Goal: Task Accomplishment & Management: Manage account settings

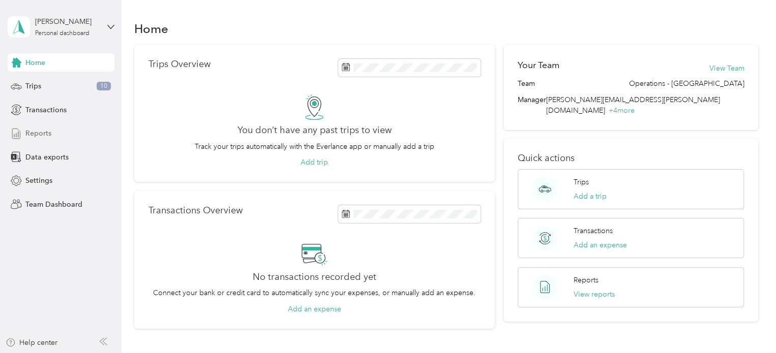
click at [52, 130] on div "Reports" at bounding box center [61, 134] width 107 height 18
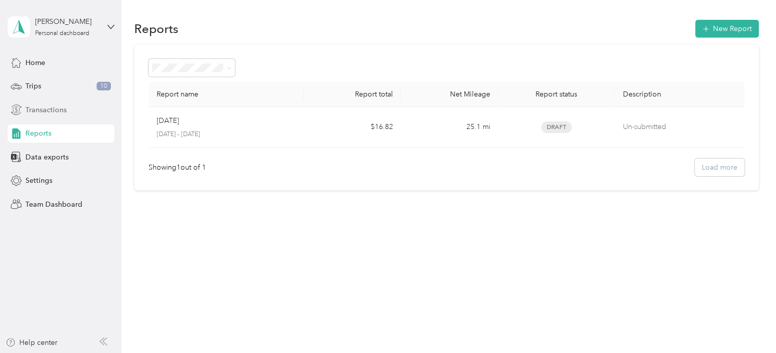
click at [59, 112] on span "Transactions" at bounding box center [45, 110] width 41 height 11
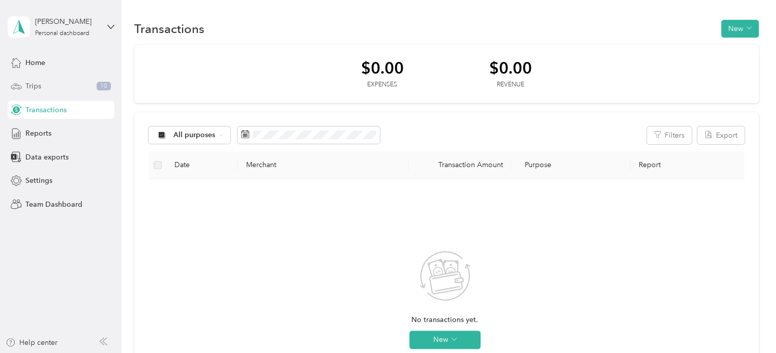
click at [38, 83] on span "Trips" at bounding box center [33, 86] width 16 height 11
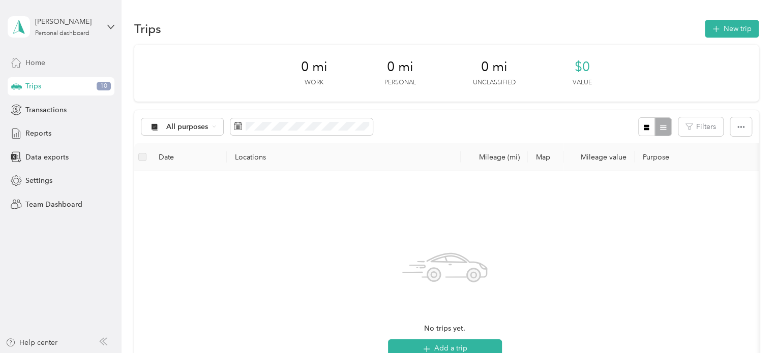
click at [44, 59] on span "Home" at bounding box center [35, 62] width 20 height 11
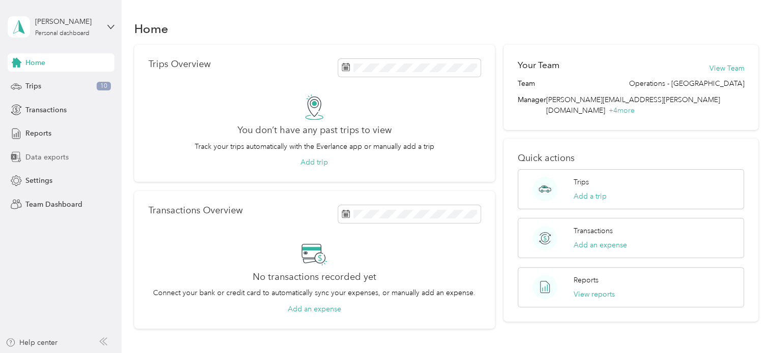
click at [51, 156] on span "Data exports" at bounding box center [46, 157] width 43 height 11
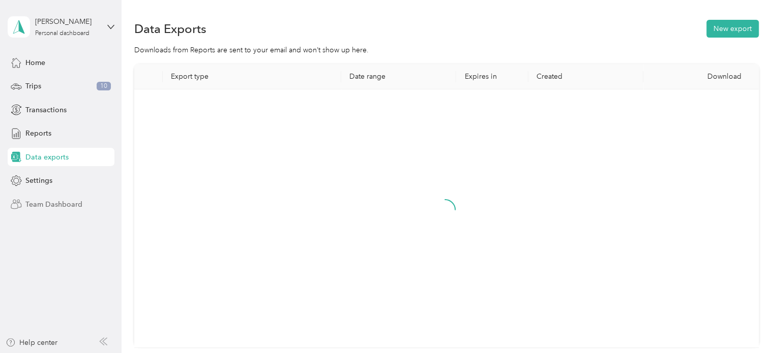
click at [49, 212] on div "Team Dashboard" at bounding box center [61, 204] width 107 height 18
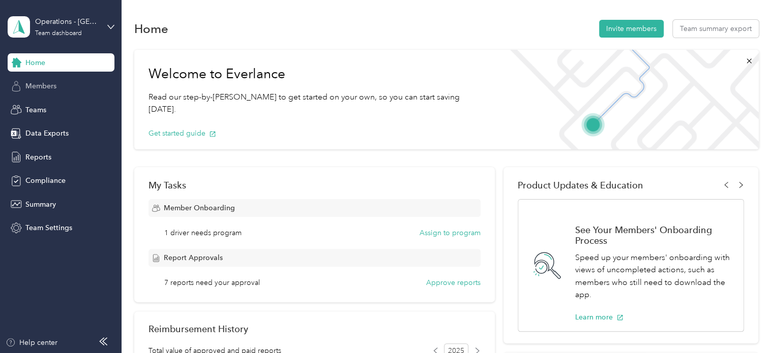
click at [53, 82] on span "Members" at bounding box center [40, 86] width 31 height 11
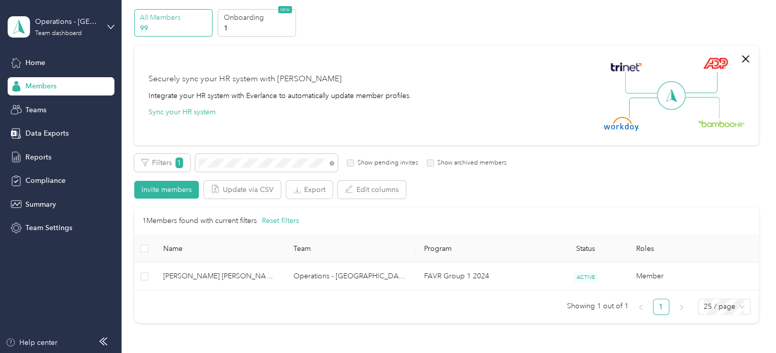
scroll to position [102, 0]
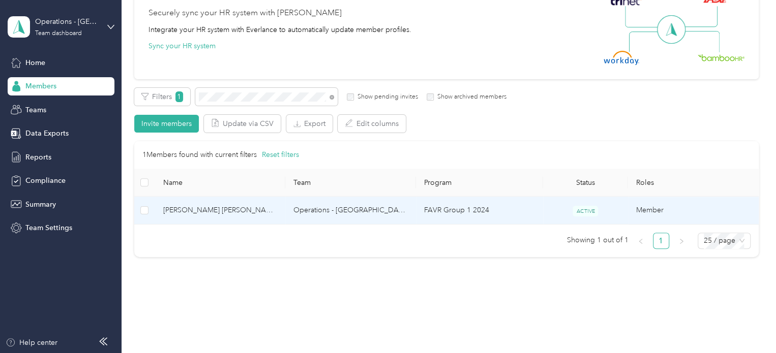
click at [235, 208] on span "[PERSON_NAME] [PERSON_NAME]" at bounding box center [220, 210] width 114 height 11
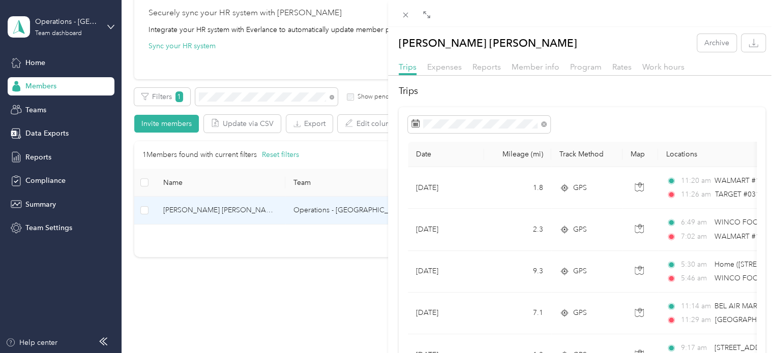
click at [226, 97] on div "[PERSON_NAME] [PERSON_NAME] Archive Trips Expenses Reports Member info Program …" at bounding box center [388, 176] width 776 height 353
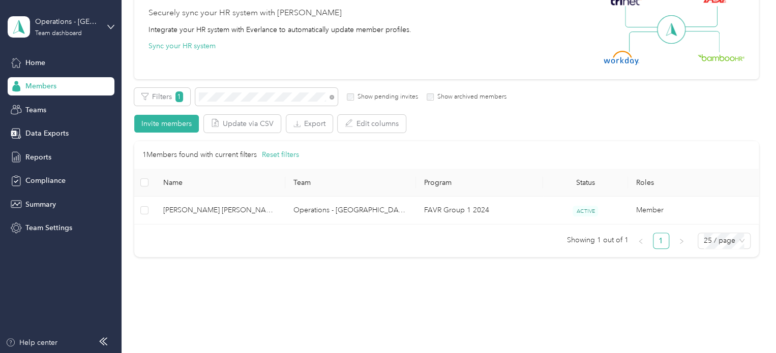
click at [226, 353] on div "Drag to resize Click to close [PERSON_NAME] [PERSON_NAME] Archive Trips Expense…" at bounding box center [385, 353] width 771 height 0
click at [226, 97] on div at bounding box center [388, 176] width 776 height 353
click at [224, 106] on div "Filters 1 Show pending invites Show archived members Invite members Update via …" at bounding box center [446, 110] width 624 height 45
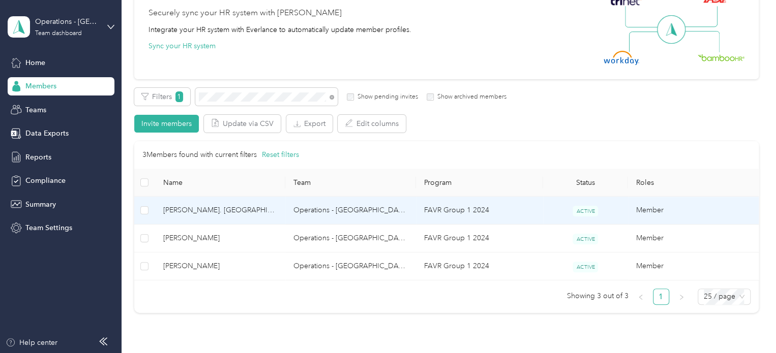
click at [267, 207] on span "[PERSON_NAME]. [GEOGRAPHIC_DATA]" at bounding box center [220, 210] width 114 height 11
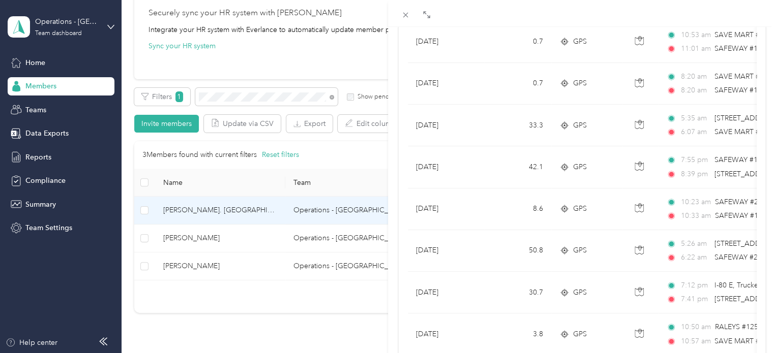
scroll to position [559, 0]
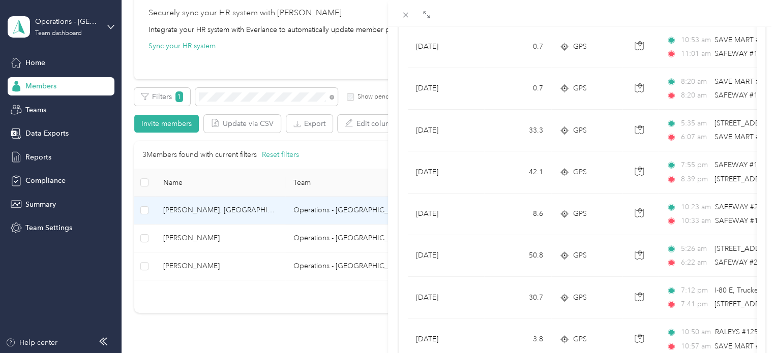
click at [228, 103] on div "[PERSON_NAME]. Barro Archive Trips Expenses Reports Member info Program Rates W…" at bounding box center [388, 176] width 776 height 353
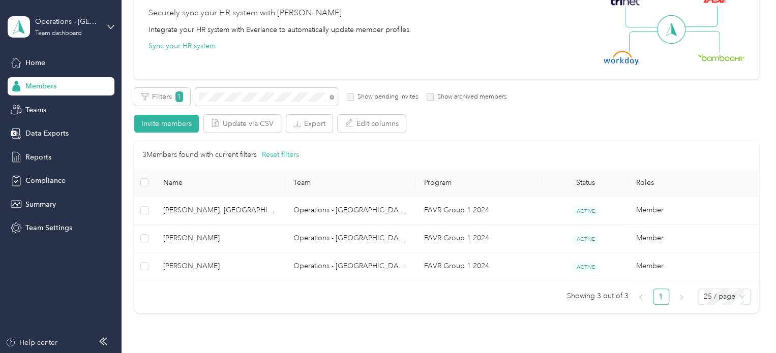
scroll to position [159, 0]
click at [228, 97] on div at bounding box center [388, 176] width 776 height 353
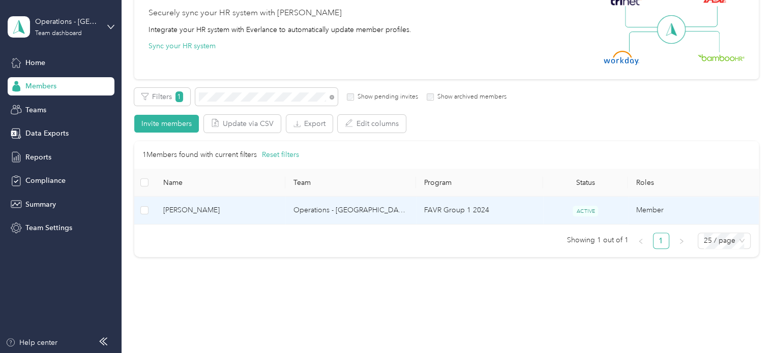
click at [208, 203] on td "[PERSON_NAME]" at bounding box center [220, 211] width 131 height 28
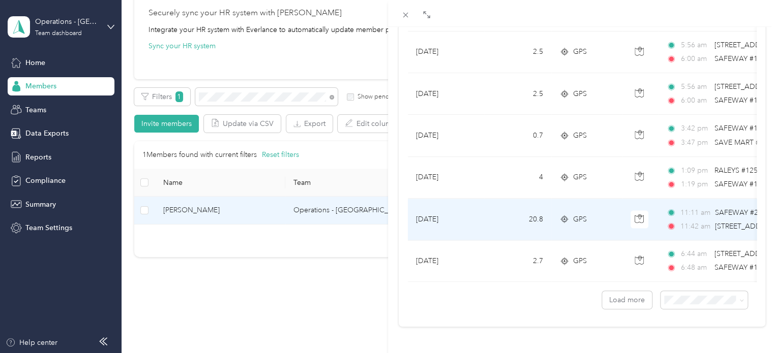
scroll to position [943, 0]
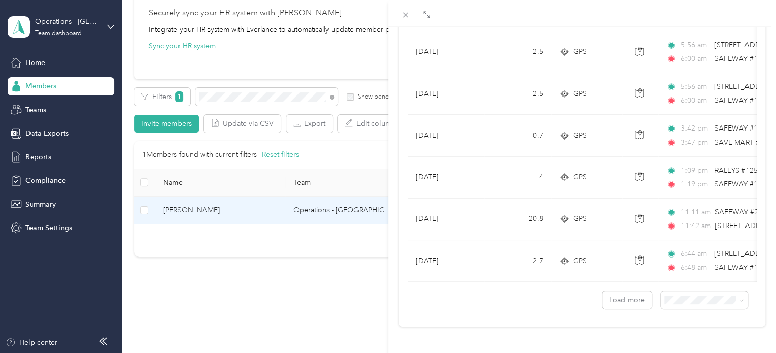
drag, startPoint x: 364, startPoint y: 291, endPoint x: 362, endPoint y: 282, distance: 9.4
click at [362, 291] on div "[PERSON_NAME] Archive Trips Expenses Reports Member info Program Rates Work hou…" at bounding box center [388, 176] width 776 height 353
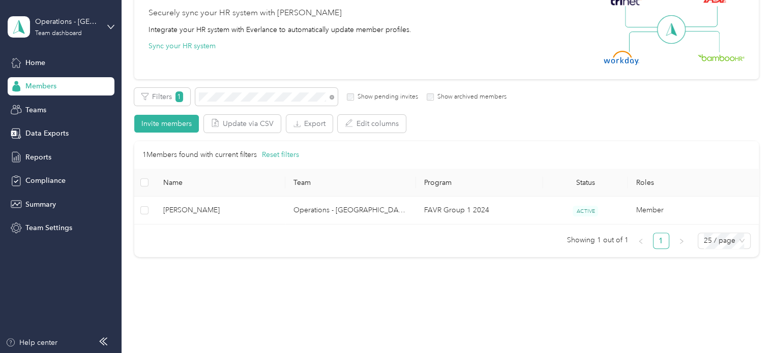
scroll to position [159, 0]
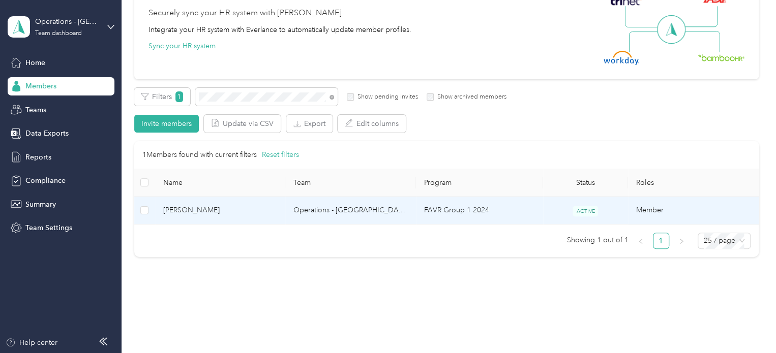
click at [205, 213] on span "[PERSON_NAME]" at bounding box center [220, 210] width 114 height 11
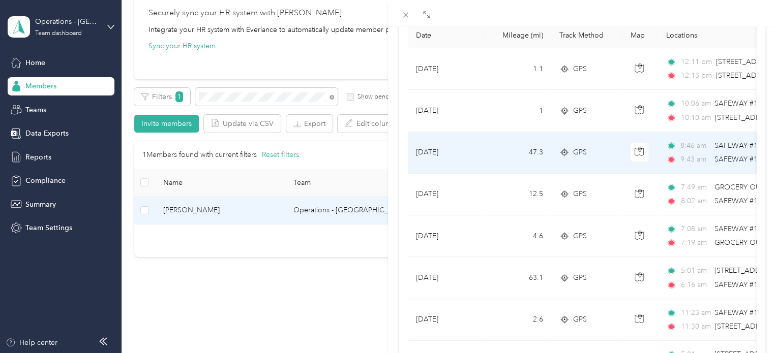
scroll to position [102, 0]
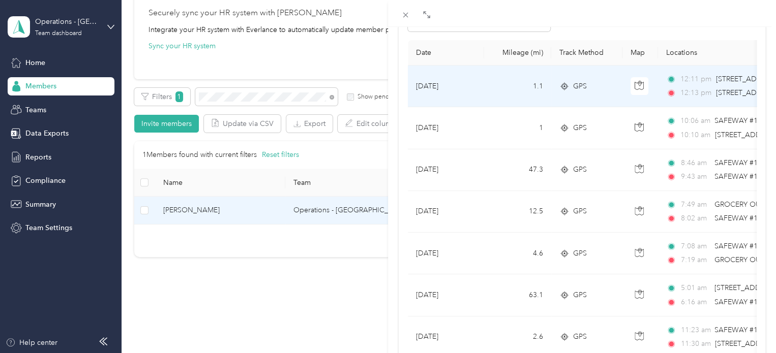
click at [727, 92] on span "[STREET_ADDRESS]" at bounding box center [748, 92] width 65 height 9
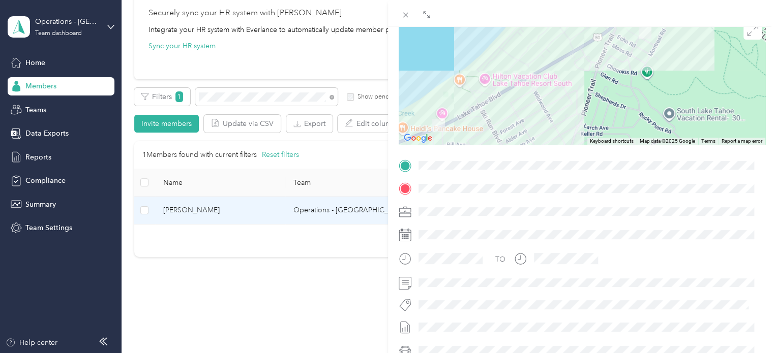
drag, startPoint x: 227, startPoint y: 100, endPoint x: 233, endPoint y: 96, distance: 7.6
click at [227, 100] on div "BACK [PERSON_NAME] Trips Trip details Trip details This trip cannot be edited b…" at bounding box center [388, 176] width 776 height 353
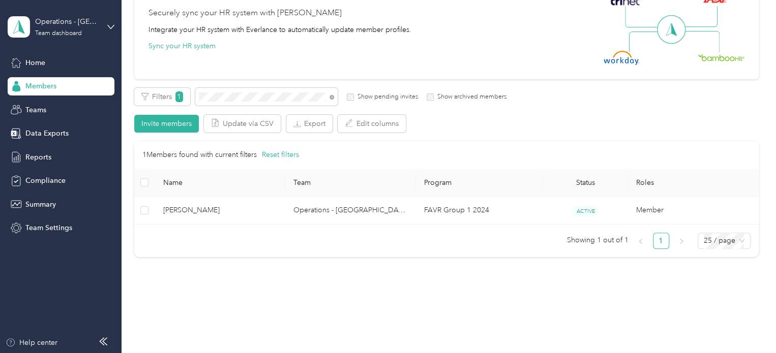
click at [233, 96] on div at bounding box center [388, 176] width 776 height 353
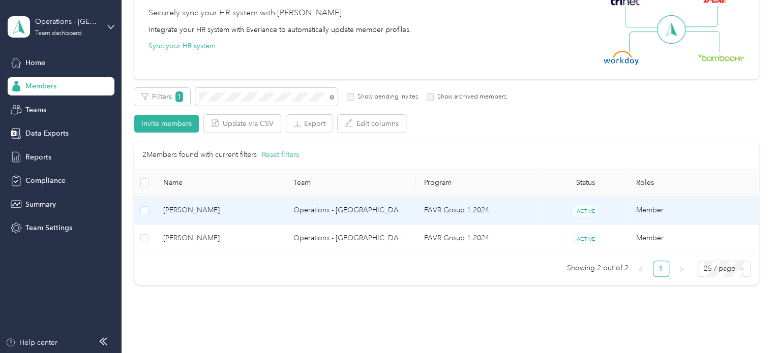
click at [283, 198] on td "[PERSON_NAME]" at bounding box center [220, 211] width 131 height 28
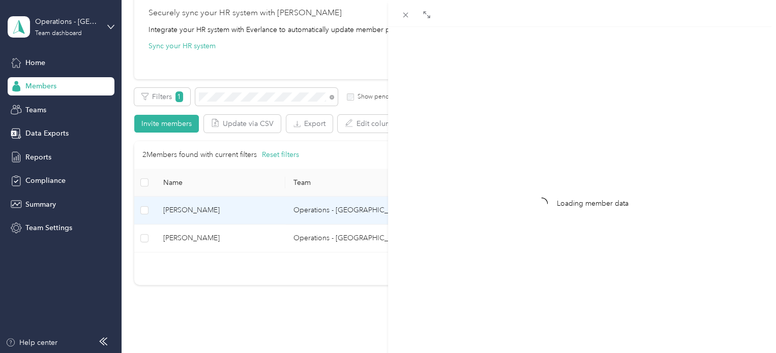
click at [269, 217] on div "Loading member data" at bounding box center [388, 176] width 776 height 353
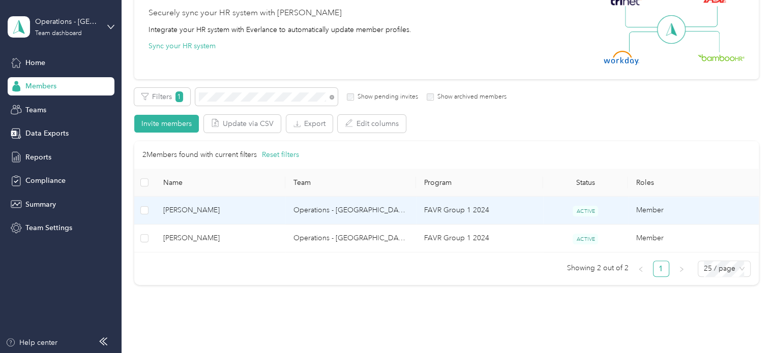
click at [210, 211] on span "[PERSON_NAME]" at bounding box center [220, 210] width 114 height 11
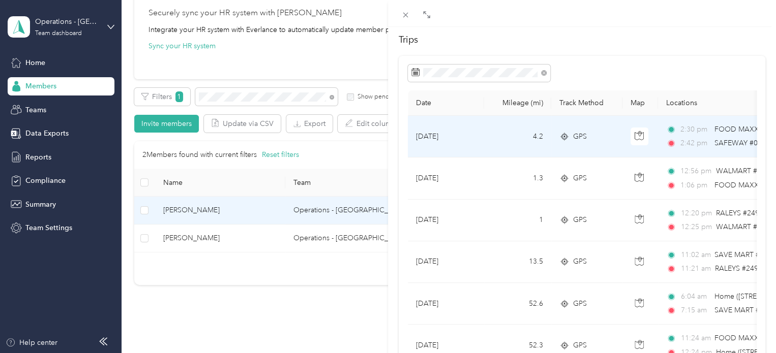
scroll to position [102, 0]
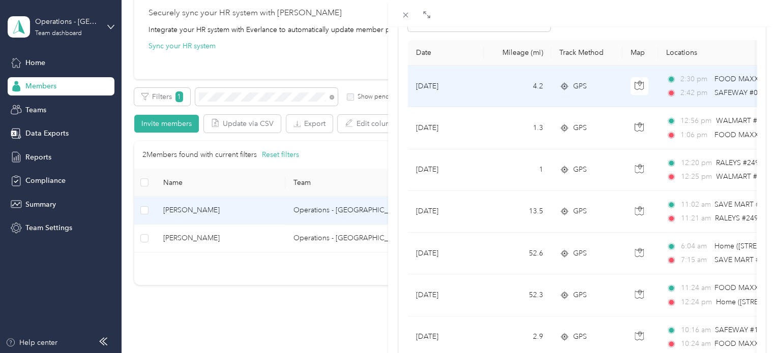
click at [694, 86] on div "2:30 pm FOOD MAXX #475 ([STREET_ADDRESS][PERSON_NAME][PERSON_NAME]) 2:42 pm SAF…" at bounding box center [773, 86] width 214 height 25
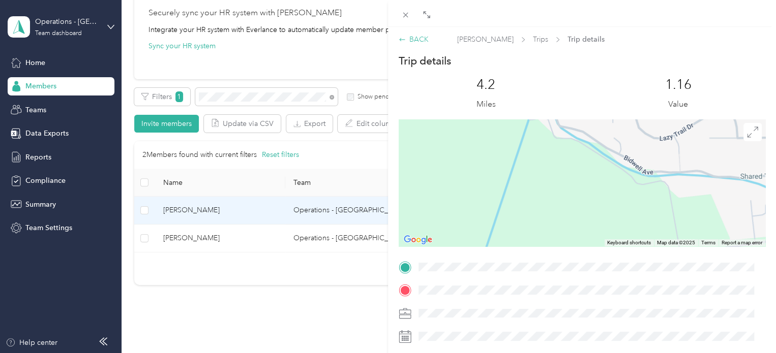
click at [421, 38] on div "BACK" at bounding box center [414, 39] width 30 height 11
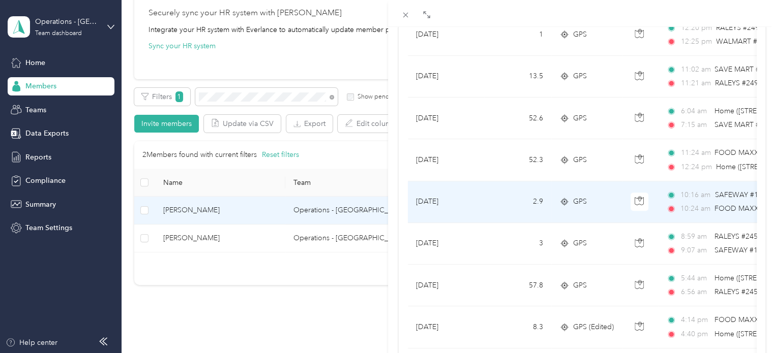
scroll to position [254, 0]
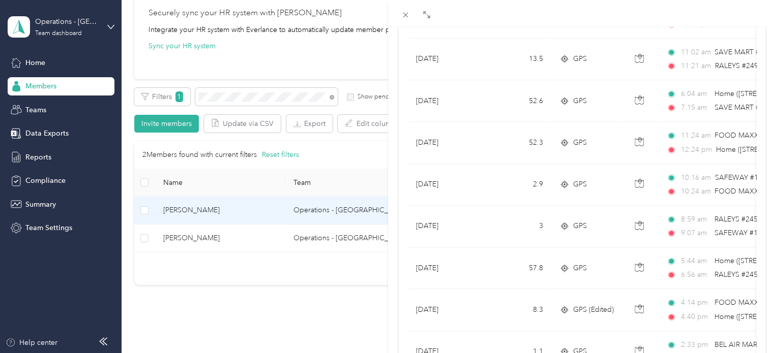
click at [222, 100] on div "[PERSON_NAME] Archive Trips Expenses Reports Member info Program Rates Work hou…" at bounding box center [388, 176] width 776 height 353
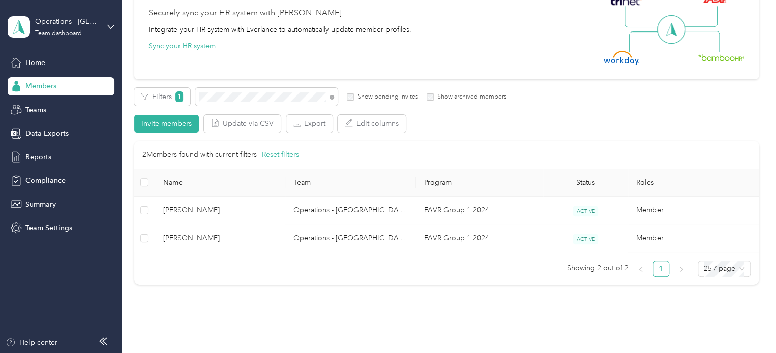
scroll to position [159, 0]
click at [222, 353] on div "Drag to resize Click to close [PERSON_NAME] Archive Trips Expenses Reports Memb…" at bounding box center [385, 353] width 771 height 0
click at [222, 100] on div at bounding box center [388, 176] width 776 height 353
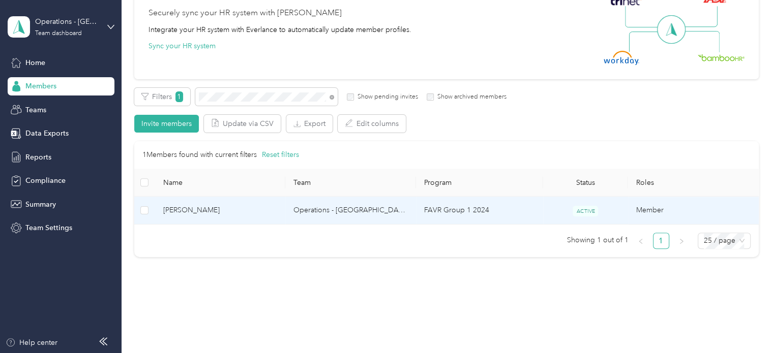
click at [207, 207] on span "[PERSON_NAME]" at bounding box center [220, 210] width 114 height 11
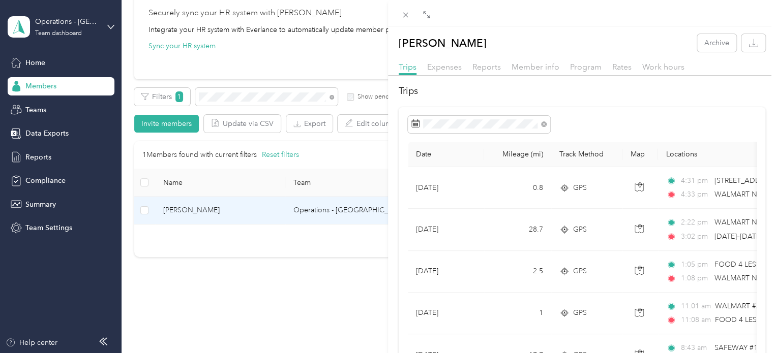
click at [237, 101] on div "[PERSON_NAME] Archive Trips Expenses Reports Member info Program Rates Work hou…" at bounding box center [388, 176] width 776 height 353
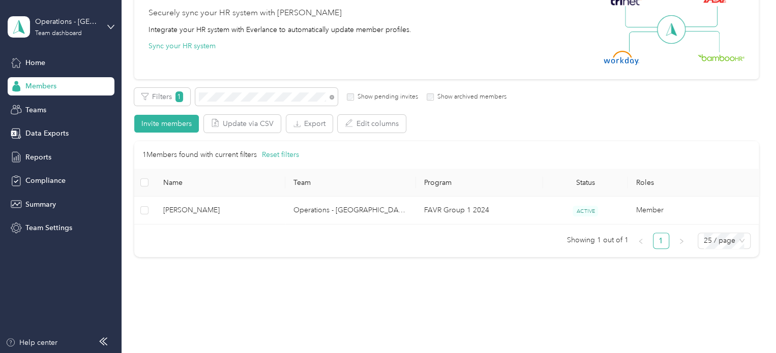
click at [237, 353] on div "Drag to resize Click to close [PERSON_NAME] Archive Trips Expenses Reports Memb…" at bounding box center [385, 353] width 771 height 0
click at [237, 101] on div at bounding box center [388, 176] width 776 height 353
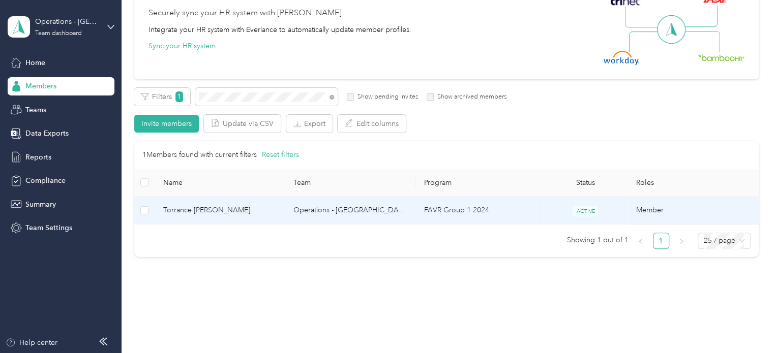
click at [262, 207] on span "Torrance [PERSON_NAME]" at bounding box center [220, 210] width 114 height 11
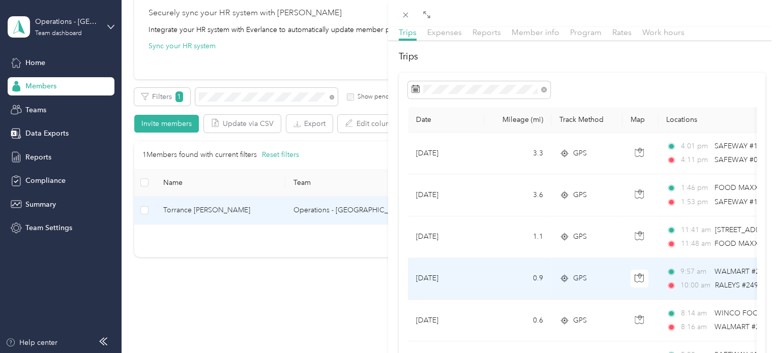
scroll to position [51, 0]
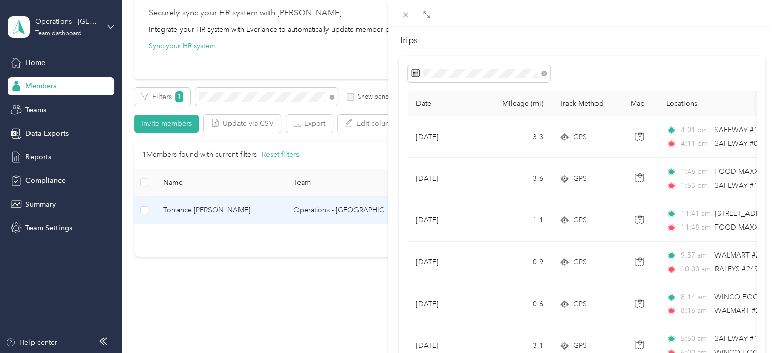
click at [258, 95] on div "Torrance [PERSON_NAME] Archive Trips Expenses Reports Member info Program Rates…" at bounding box center [388, 176] width 776 height 353
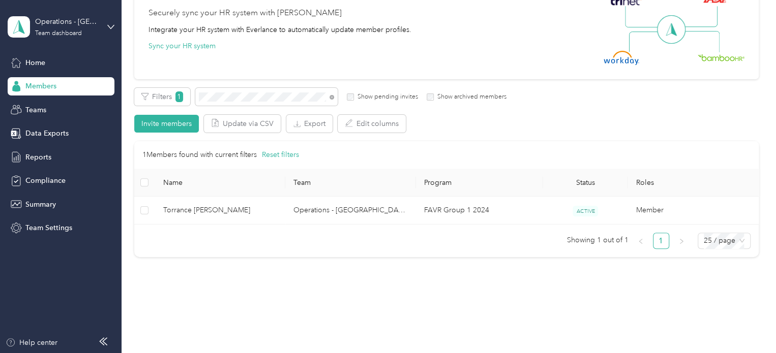
click at [258, 95] on div at bounding box center [388, 176] width 776 height 353
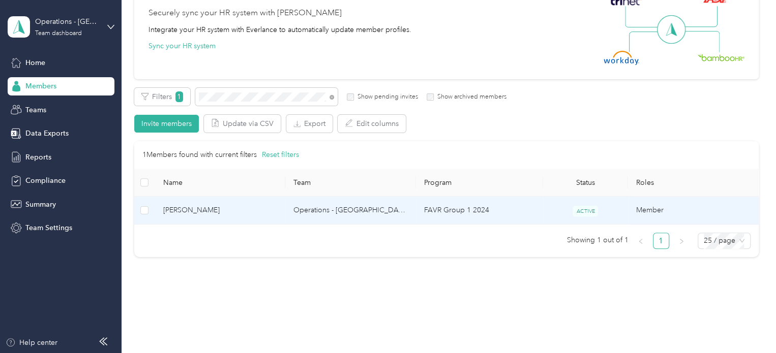
click at [200, 209] on span "[PERSON_NAME]" at bounding box center [220, 210] width 114 height 11
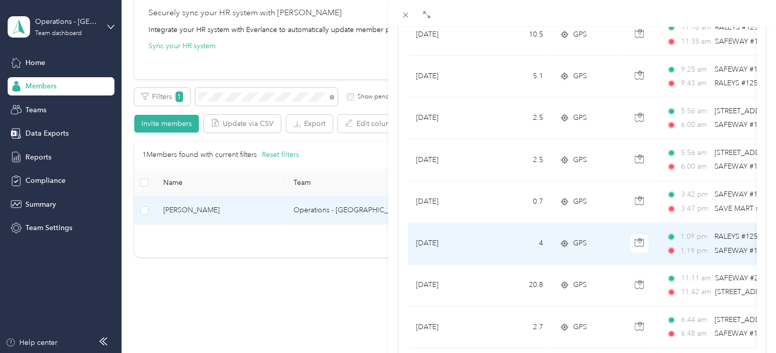
scroll to position [915, 0]
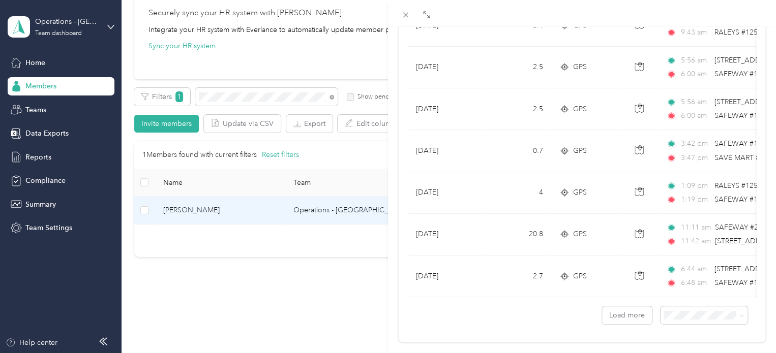
click at [280, 292] on div "[PERSON_NAME] Archive Trips Expenses Reports Member info Program Rates Work hou…" at bounding box center [388, 176] width 776 height 353
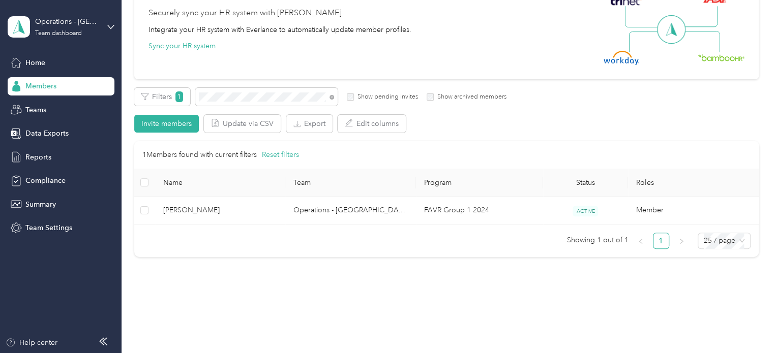
scroll to position [159, 0]
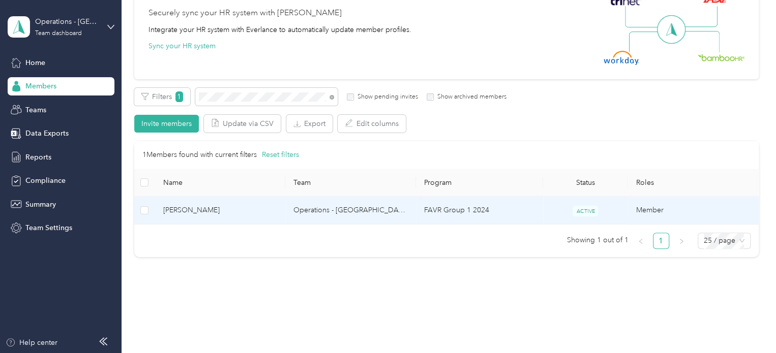
click at [203, 202] on td "[PERSON_NAME]" at bounding box center [220, 211] width 131 height 28
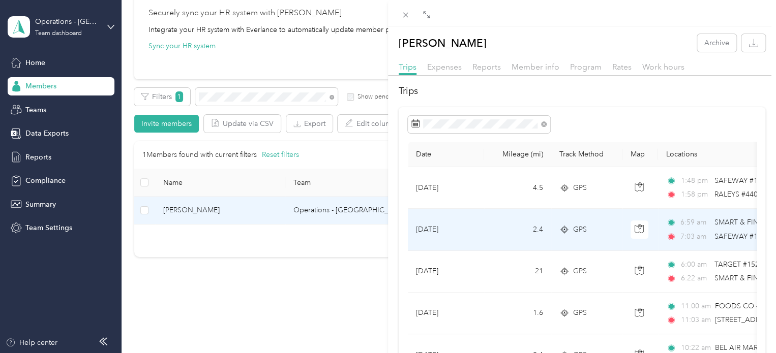
scroll to position [51, 0]
